Goal: Task Accomplishment & Management: Manage account settings

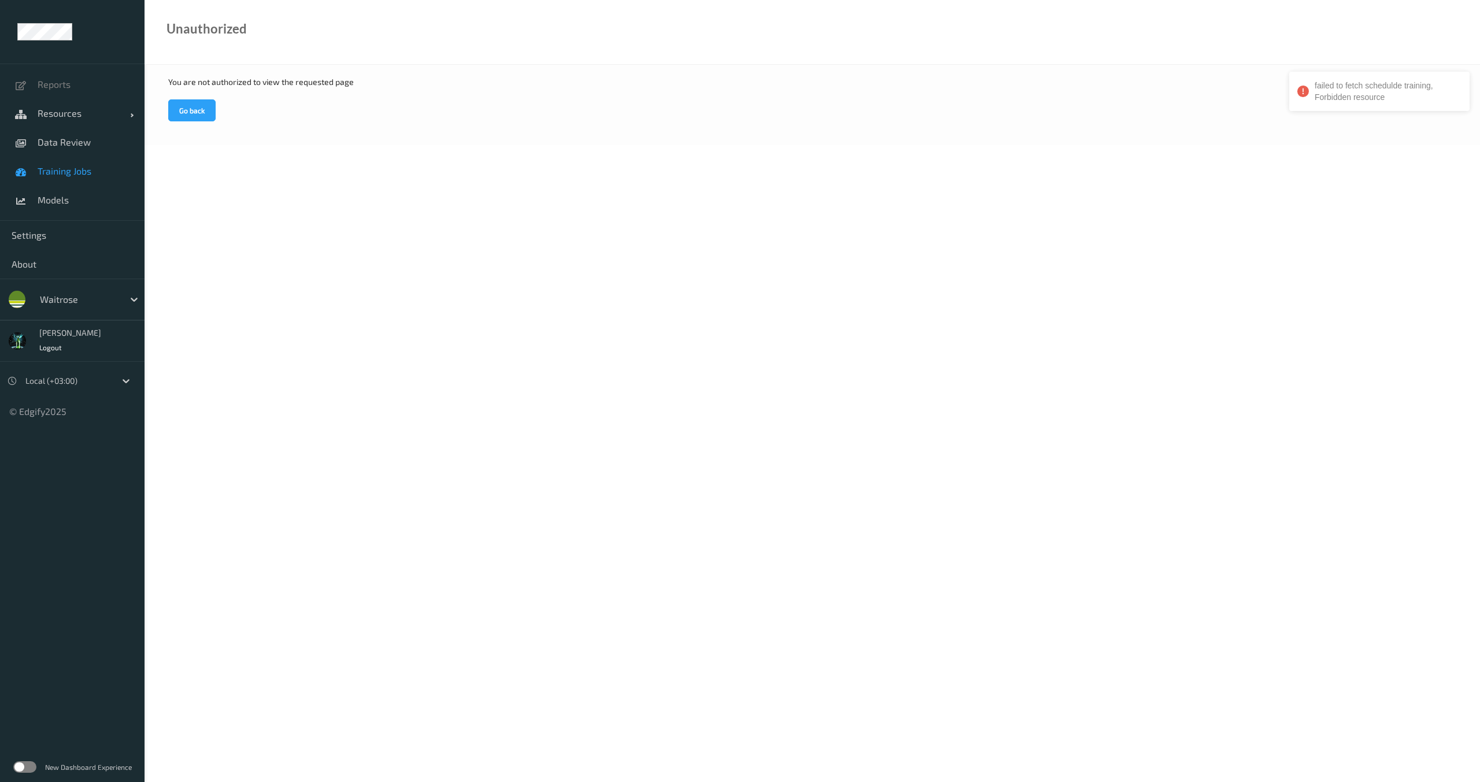
click at [79, 167] on span "Training Jobs" at bounding box center [85, 171] width 95 height 12
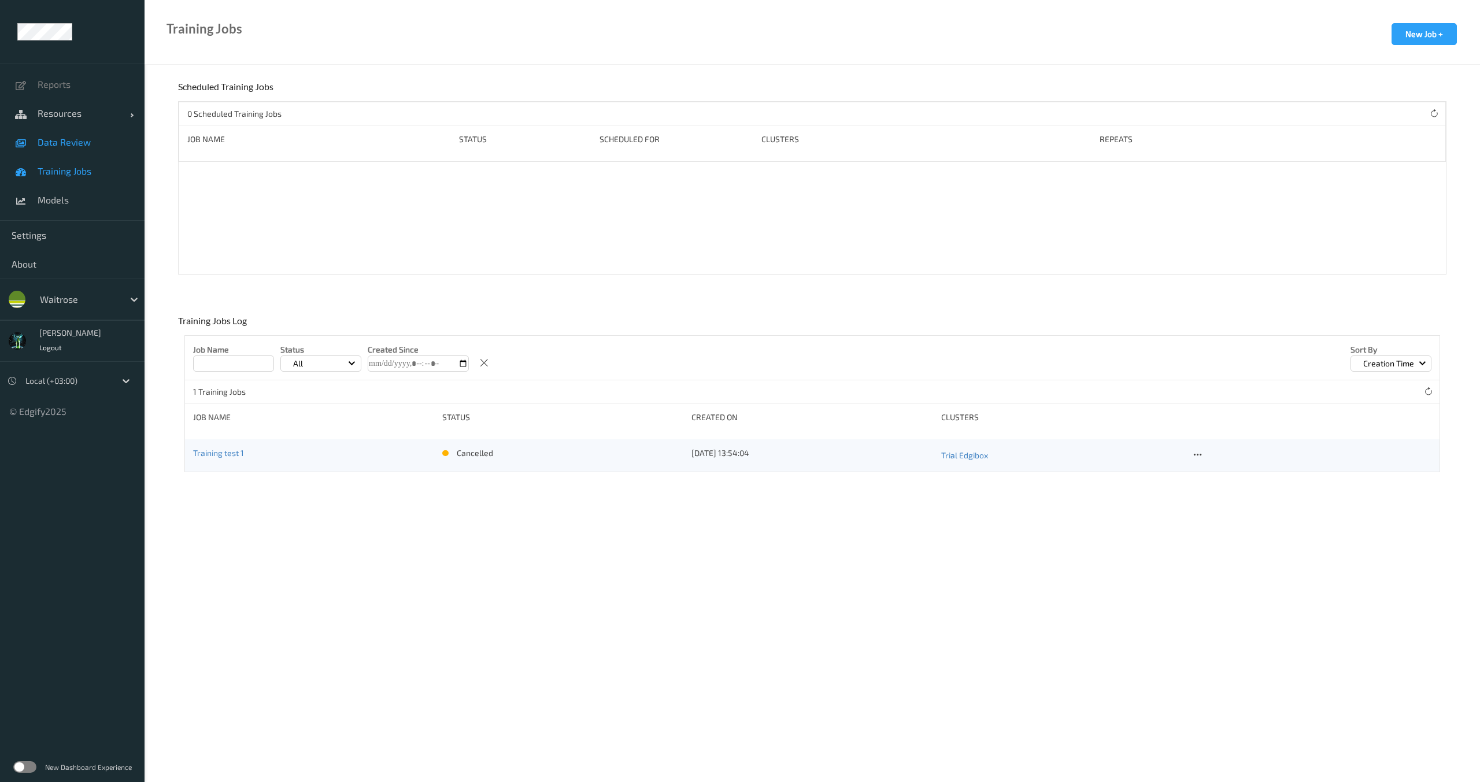
click at [68, 147] on span "Data Review" at bounding box center [85, 142] width 95 height 12
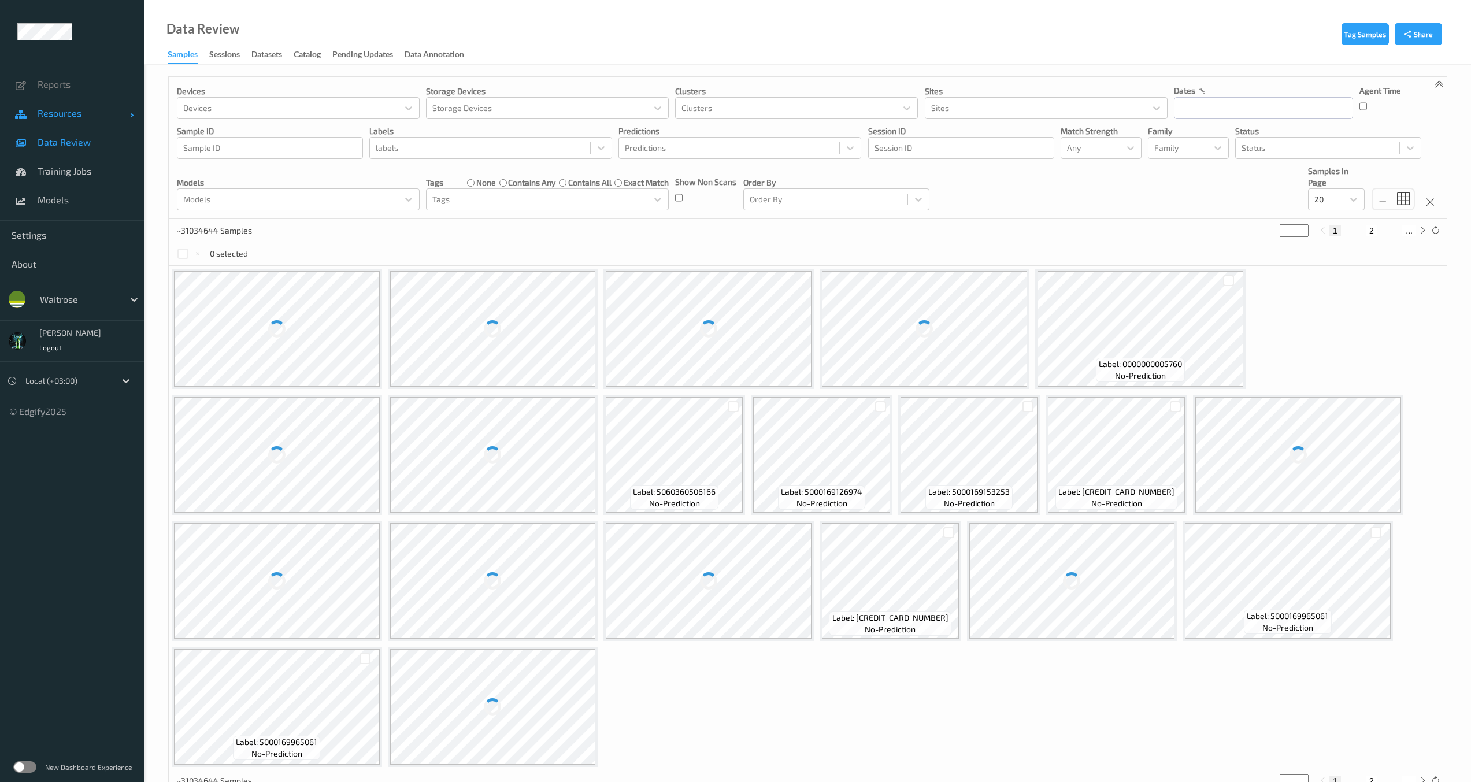
click at [68, 118] on span "Resources" at bounding box center [84, 114] width 92 height 12
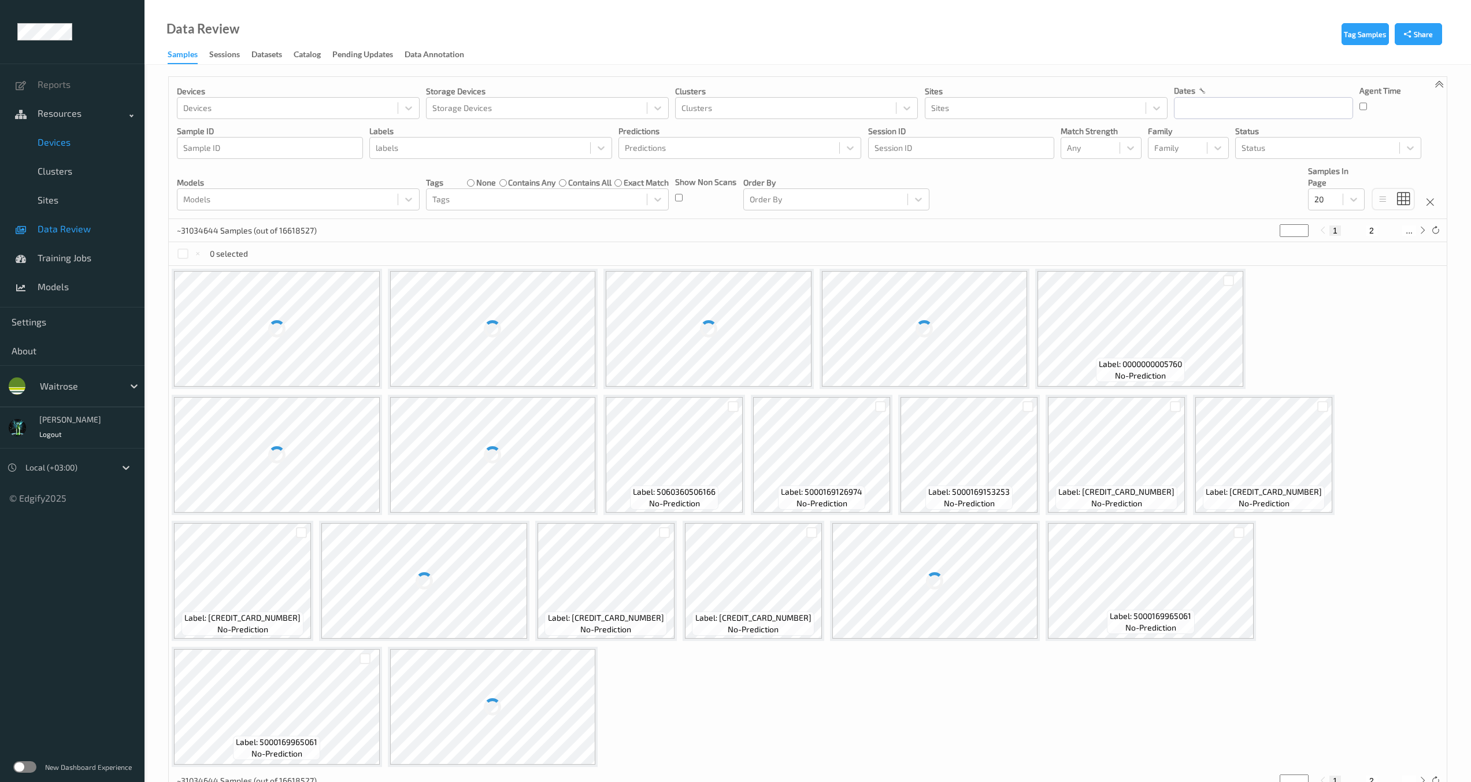
click at [62, 136] on span "Devices" at bounding box center [85, 142] width 95 height 12
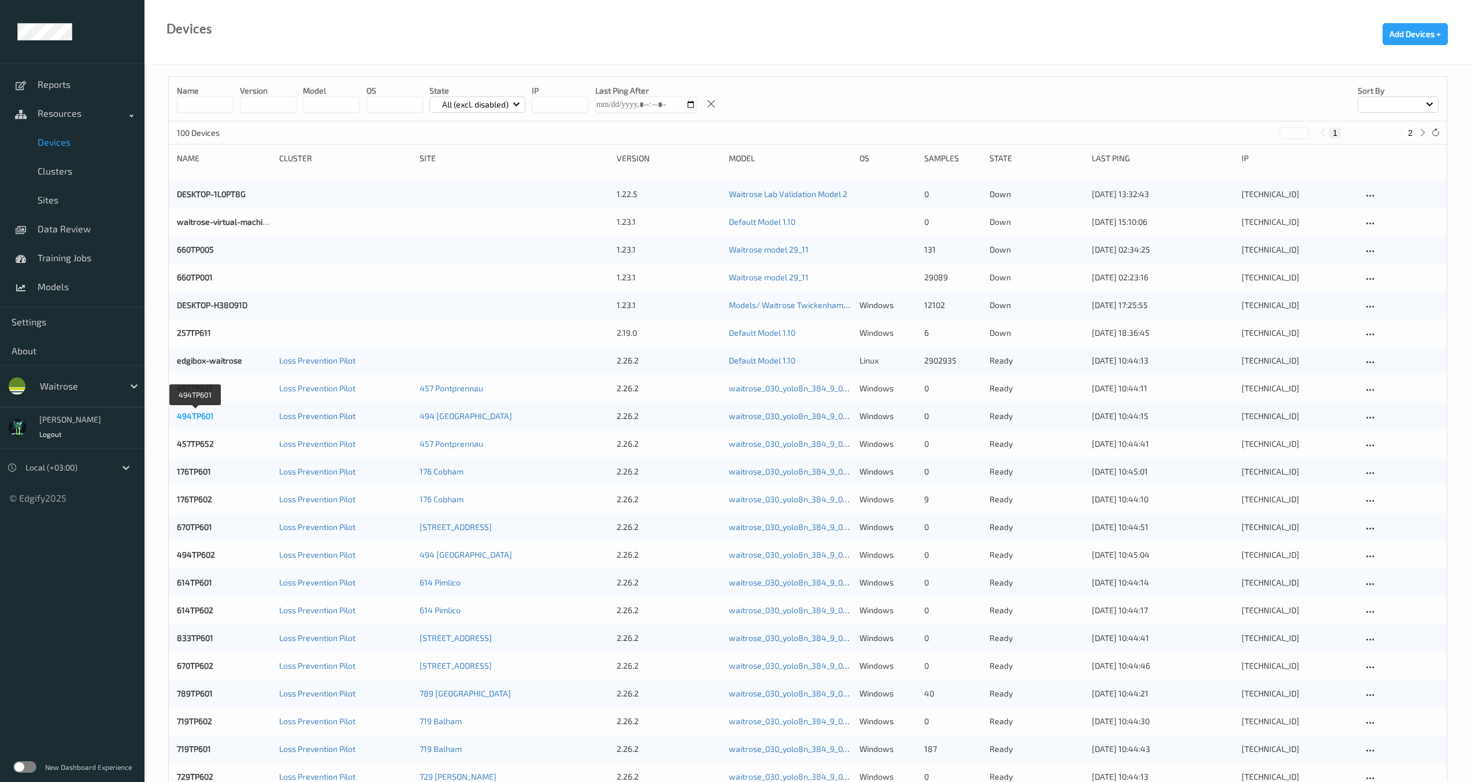
click at [201, 417] on link "494TP601" at bounding box center [195, 416] width 37 height 10
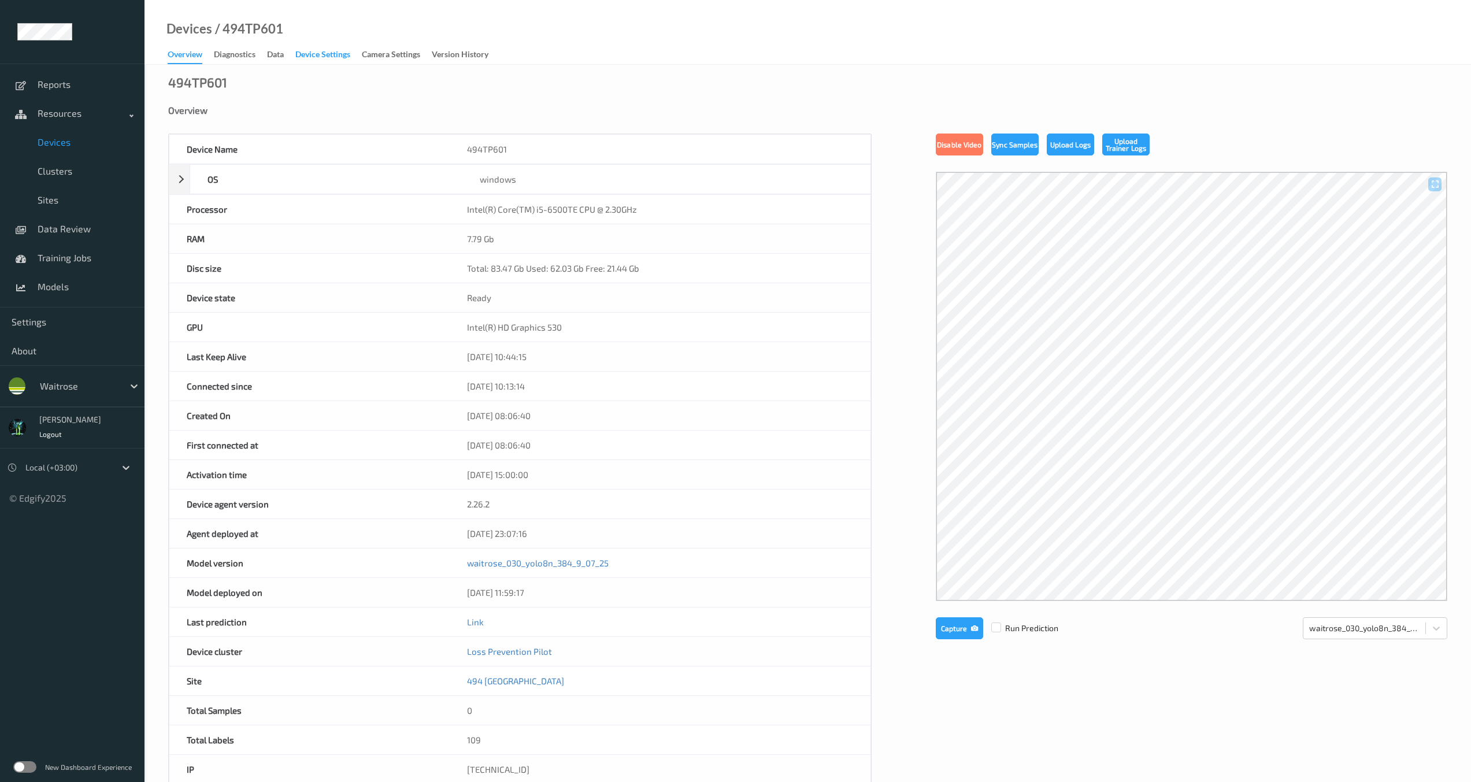
click at [332, 53] on div "Device Settings" at bounding box center [322, 56] width 55 height 14
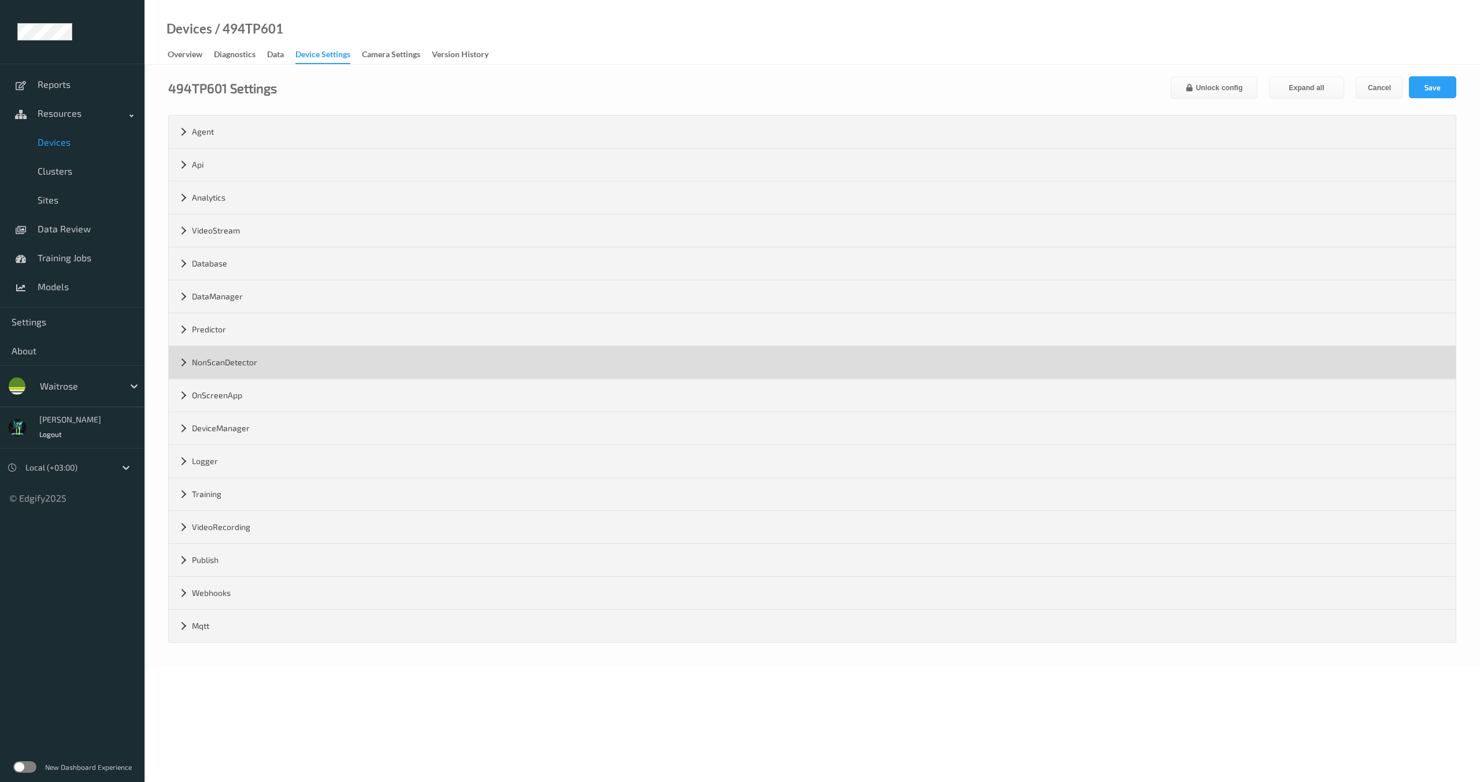
click at [180, 361] on div "NonScanDetector" at bounding box center [812, 362] width 1287 height 32
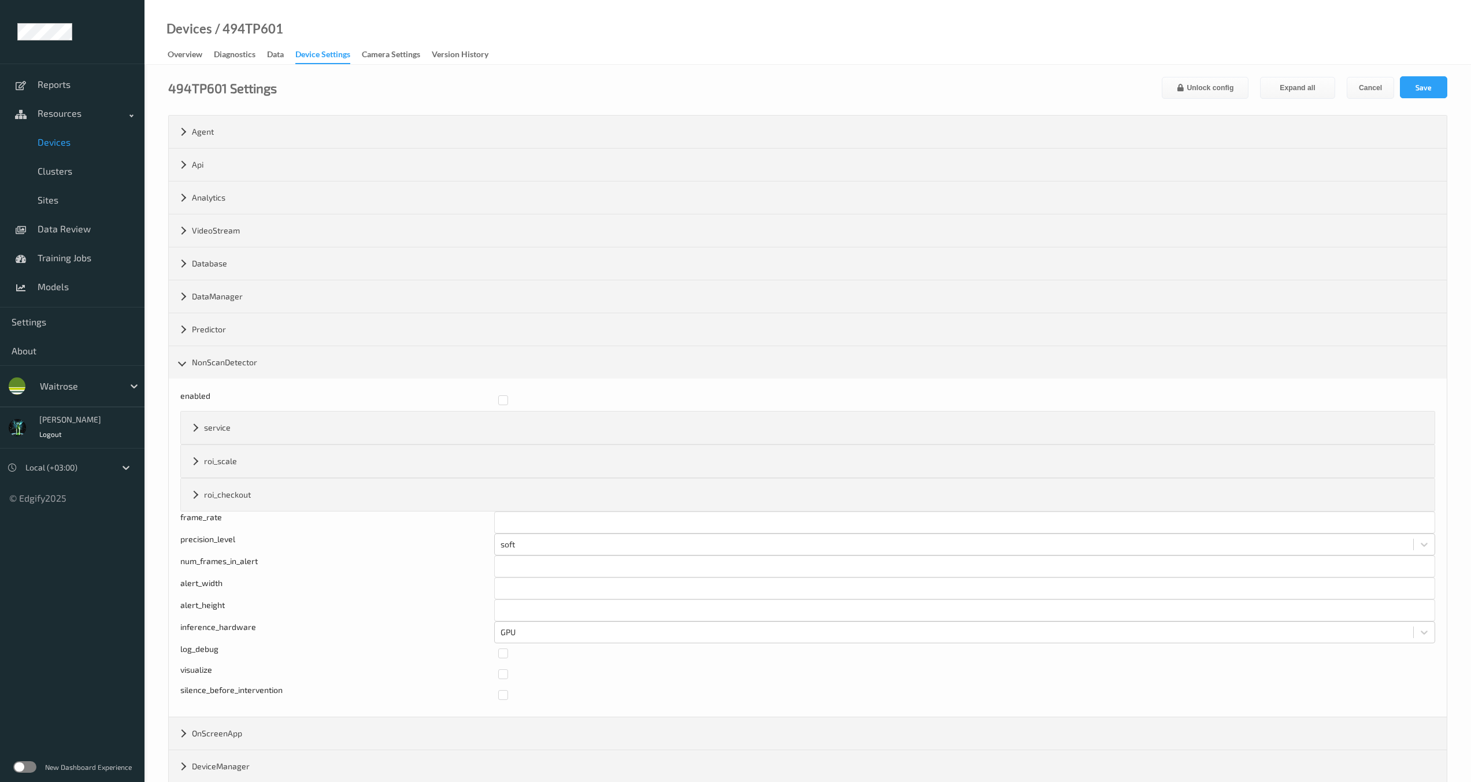
click at [222, 695] on div "silence_before_intervention" at bounding box center [335, 694] width 310 height 21
copy div "silence_before_intervention"
click at [235, 701] on div "silence_before_intervention" at bounding box center [335, 694] width 310 height 21
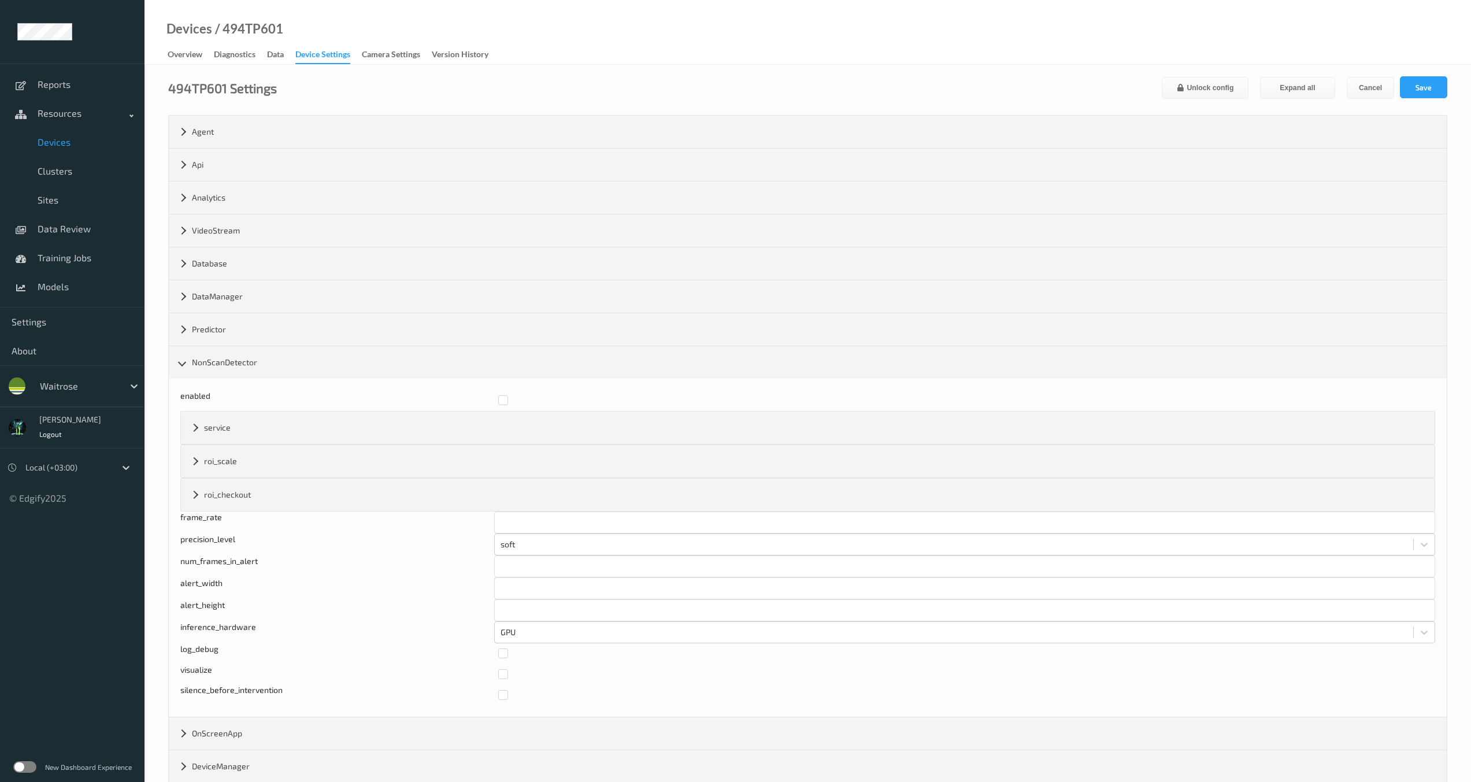
click at [237, 691] on div "silence_before_intervention" at bounding box center [335, 694] width 310 height 21
copy div "silence_before_intervention"
click at [178, 57] on div "Overview" at bounding box center [185, 56] width 35 height 14
